Goal: Transaction & Acquisition: Book appointment/travel/reservation

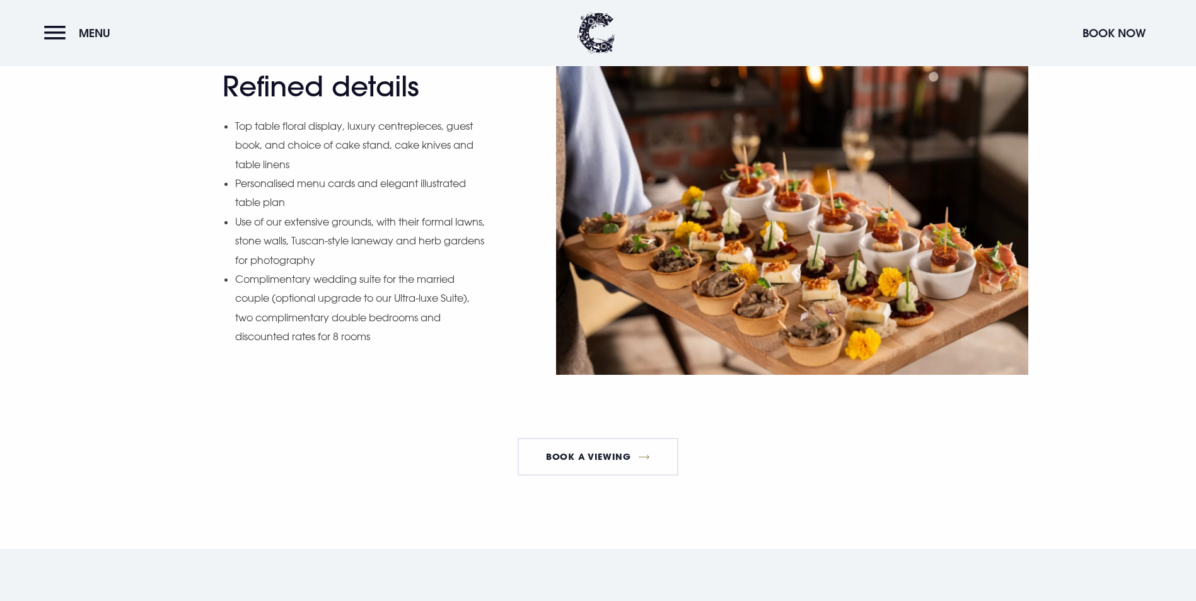
scroll to position [1576, 0]
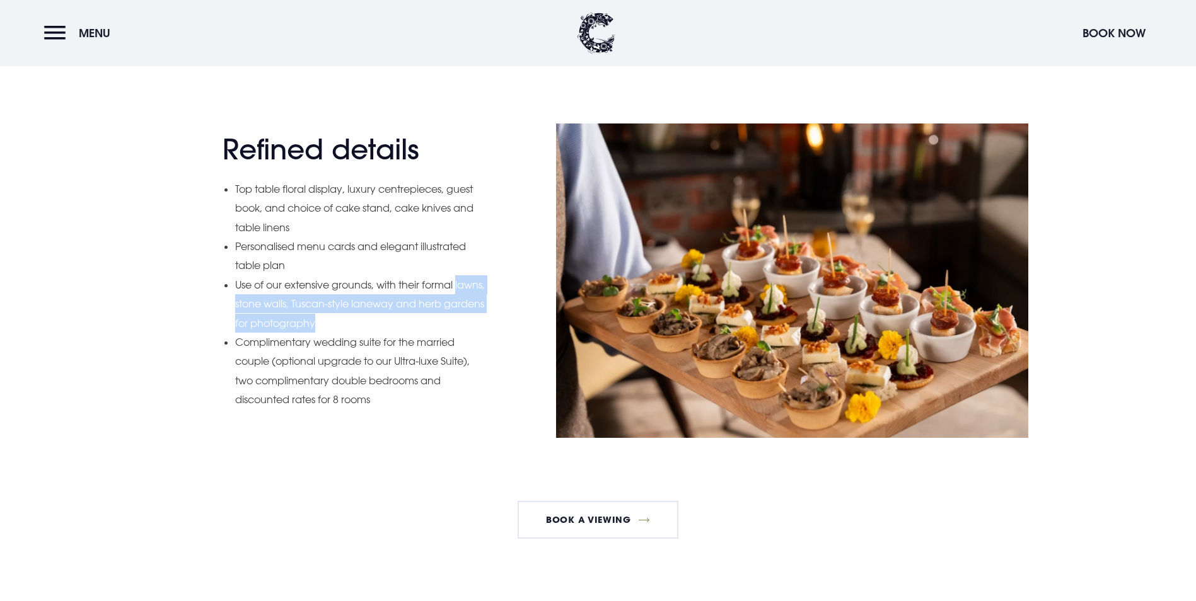
drag, startPoint x: 368, startPoint y: 448, endPoint x: 235, endPoint y: 421, distance: 135.7
click at [235, 333] on li "Use of our extensive grounds, with their formal lawns, stone walls, Tuscan-styl…" at bounding box center [360, 303] width 251 height 57
drag, startPoint x: 235, startPoint y: 421, endPoint x: 399, endPoint y: 504, distance: 183.5
click at [401, 410] on li "Complimentary wedding suite for the married couple (optional upgrade to our Ult…" at bounding box center [360, 371] width 251 height 77
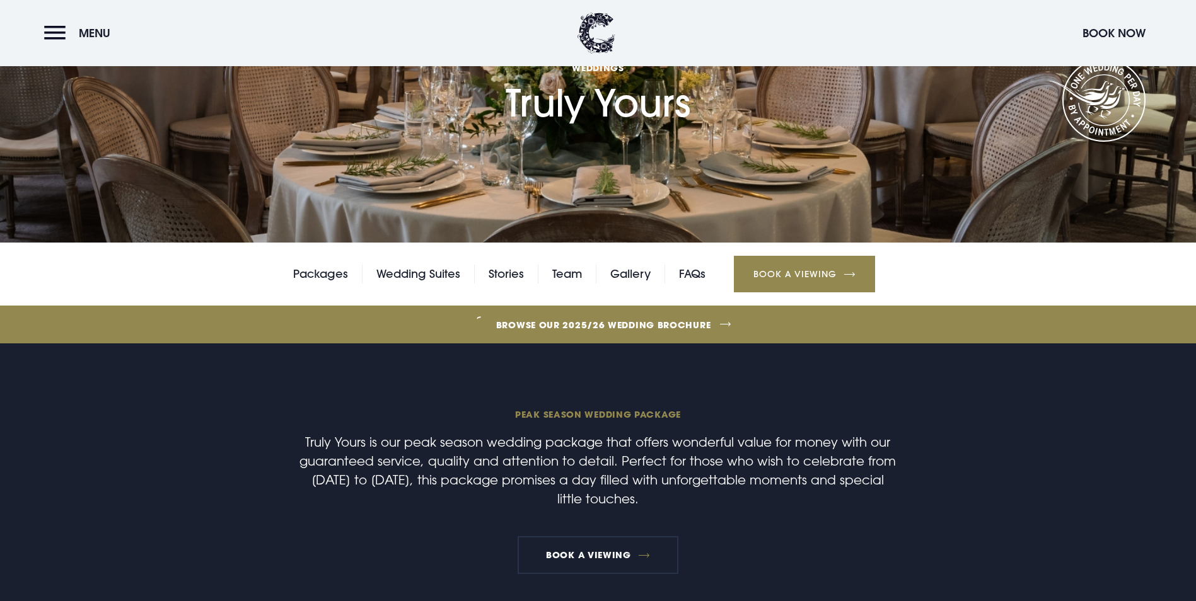
scroll to position [126, 0]
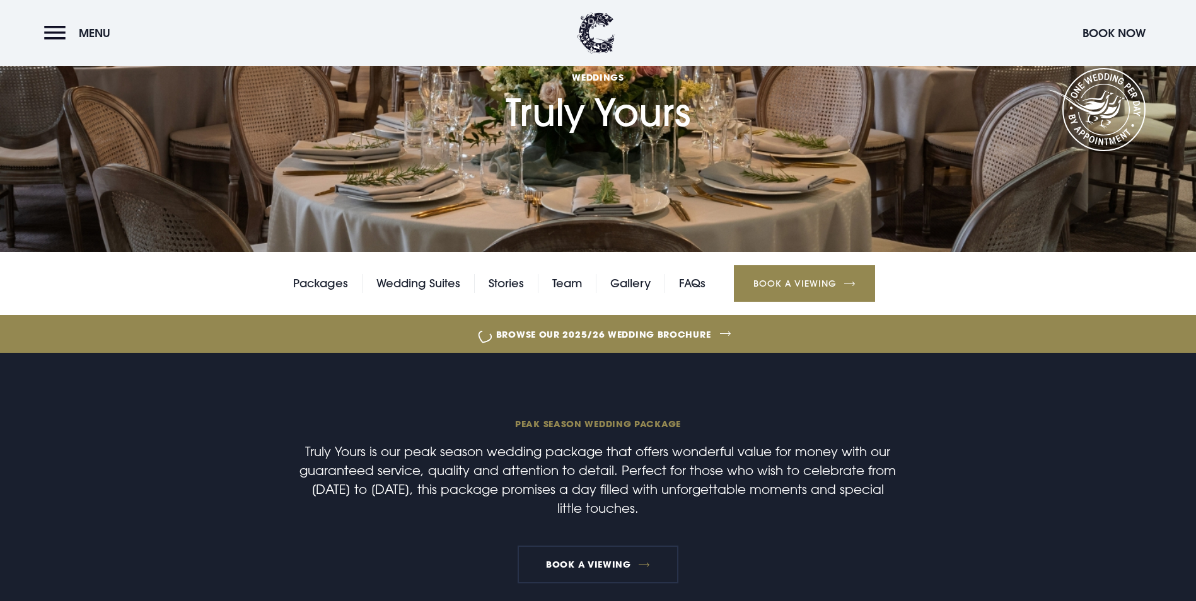
click at [614, 358] on link "Browse our 2025/26 wedding brochure" at bounding box center [603, 334] width 2606 height 47
click at [51, 27] on button "Menu" at bounding box center [80, 33] width 72 height 27
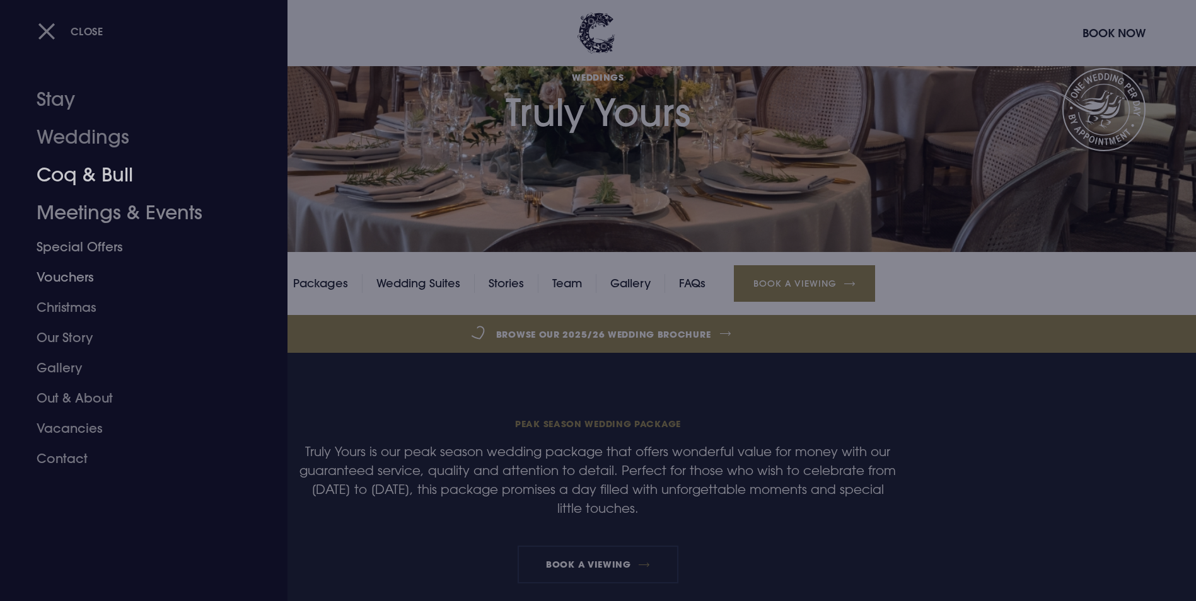
click at [95, 175] on link "Coq & Bull" at bounding box center [136, 175] width 199 height 38
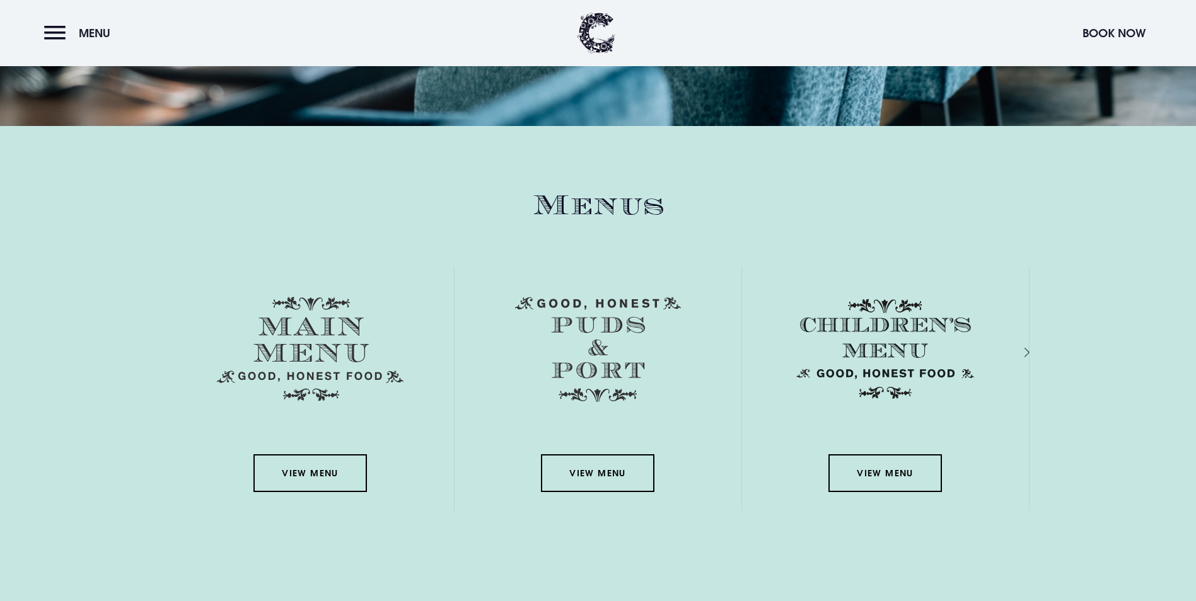
scroll to position [1828, 0]
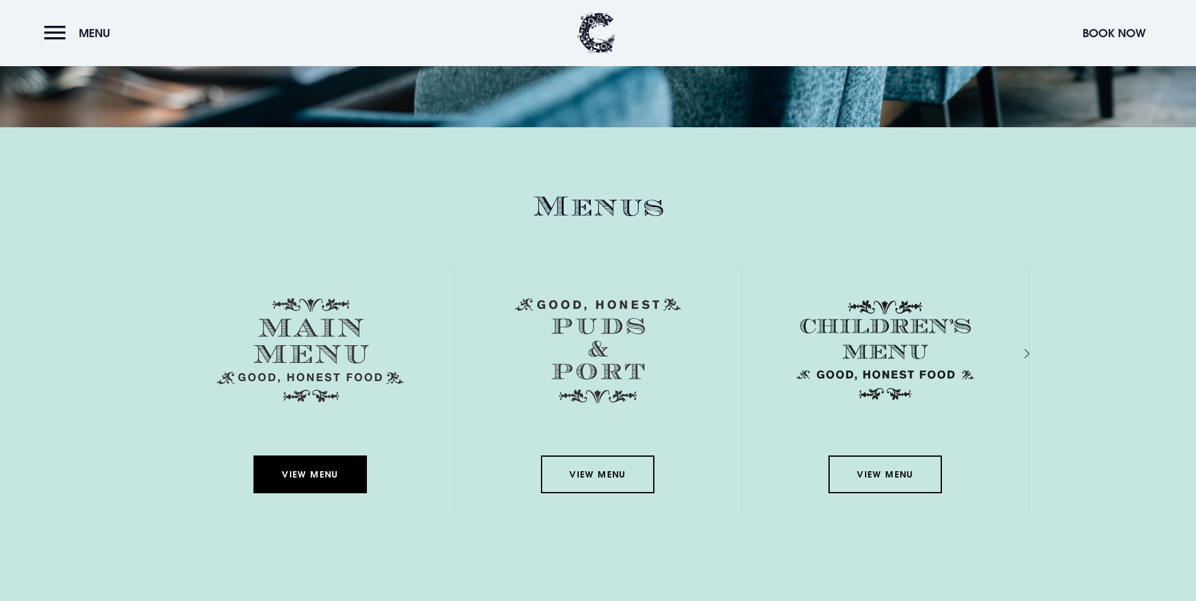
click at [329, 456] on link "View Menu" at bounding box center [309, 475] width 113 height 38
click at [55, 37] on button "Menu" at bounding box center [80, 33] width 72 height 27
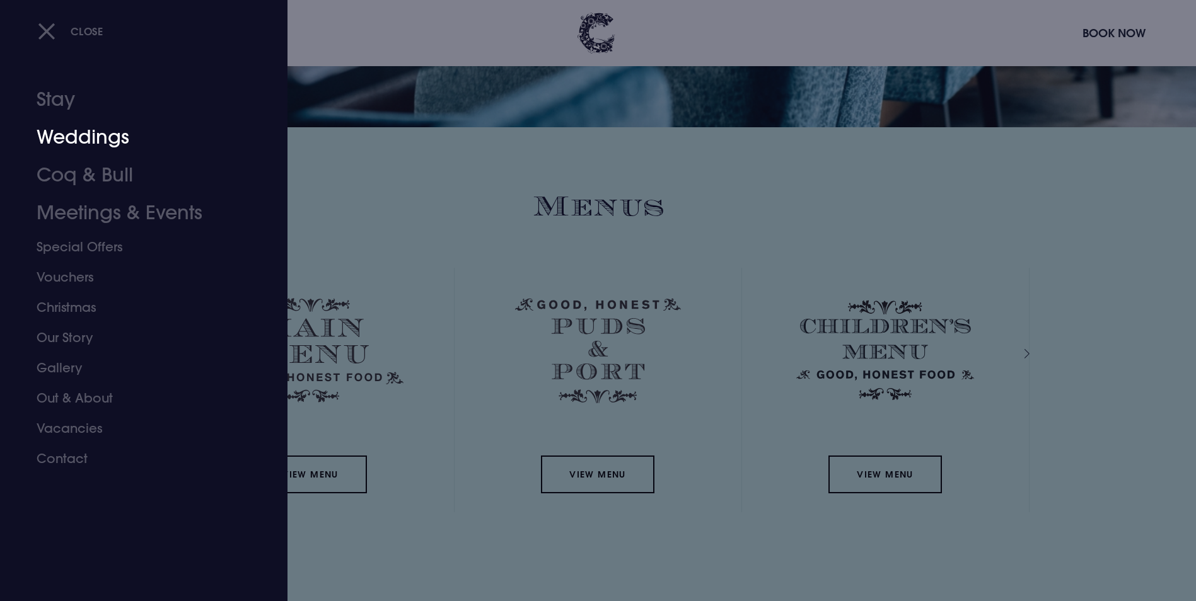
click at [96, 139] on link "Weddings" at bounding box center [136, 137] width 199 height 38
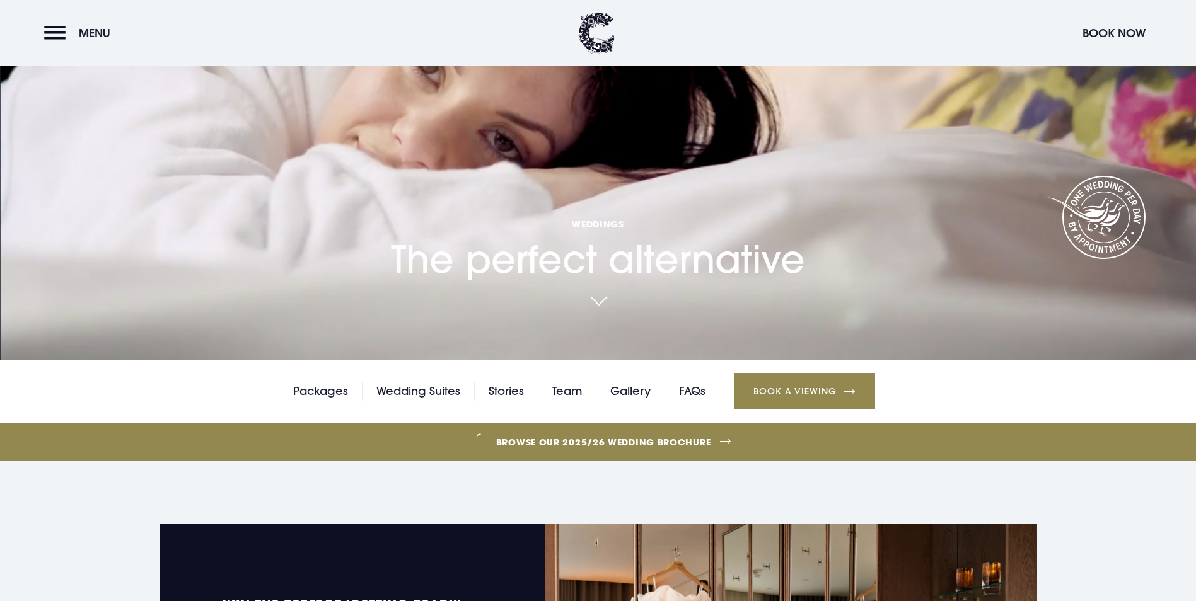
scroll to position [252, 0]
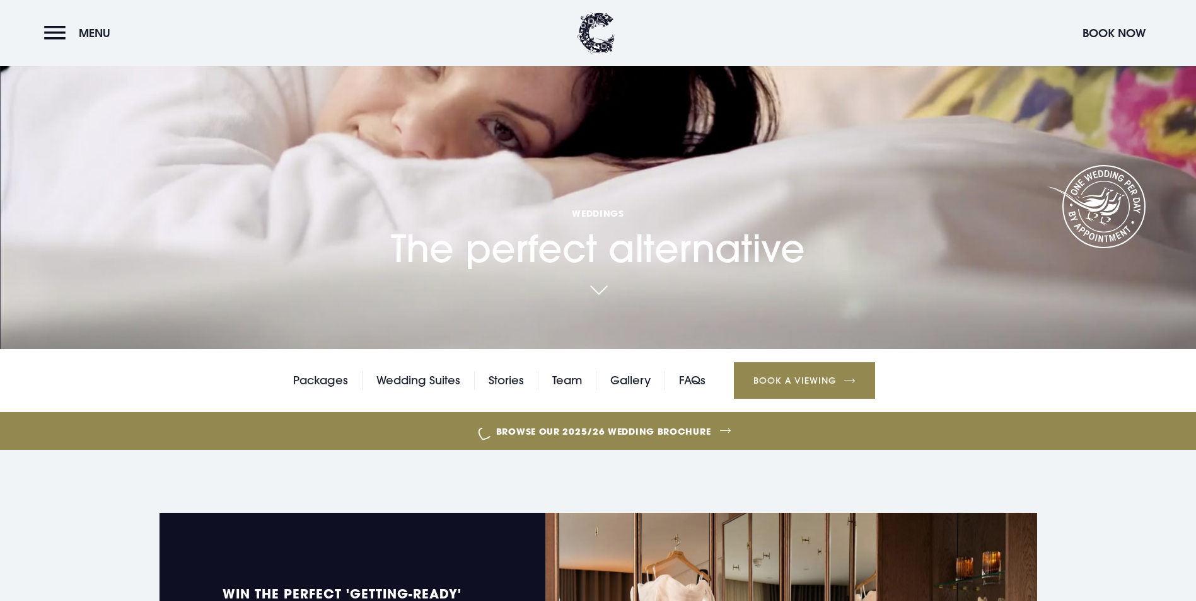
click at [574, 408] on link "Browse our 2025/26 wedding brochure" at bounding box center [603, 431] width 2606 height 47
